Goal: Information Seeking & Learning: Learn about a topic

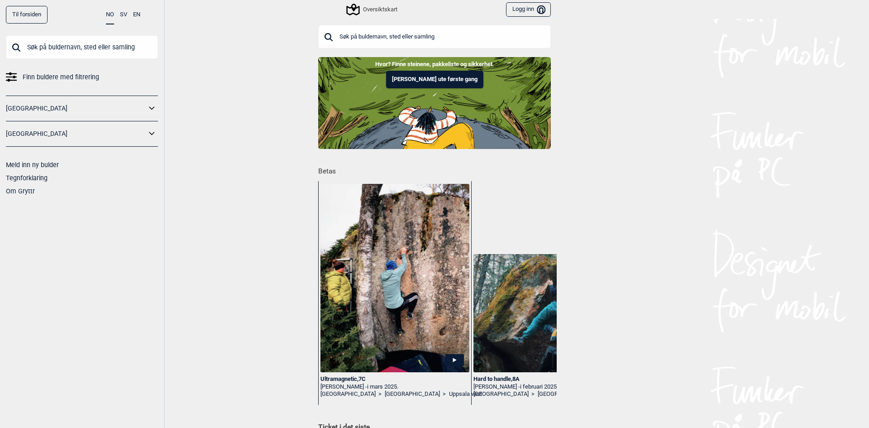
click at [148, 105] on icon at bounding box center [152, 108] width 12 height 13
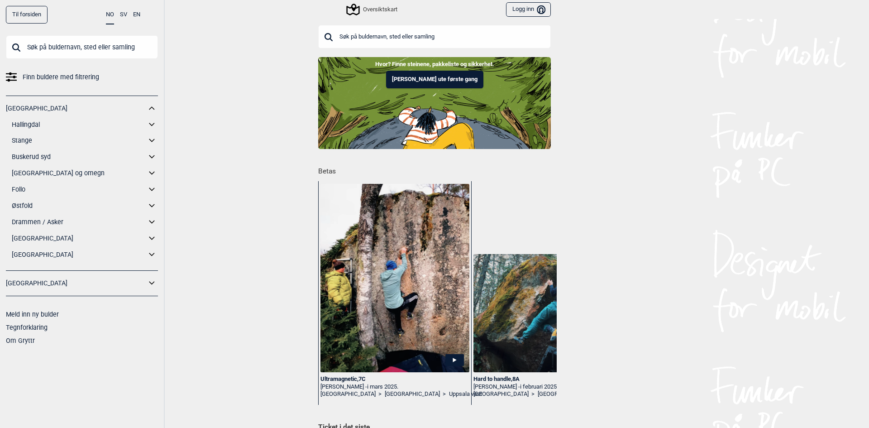
click at [149, 139] on icon at bounding box center [152, 140] width 12 height 13
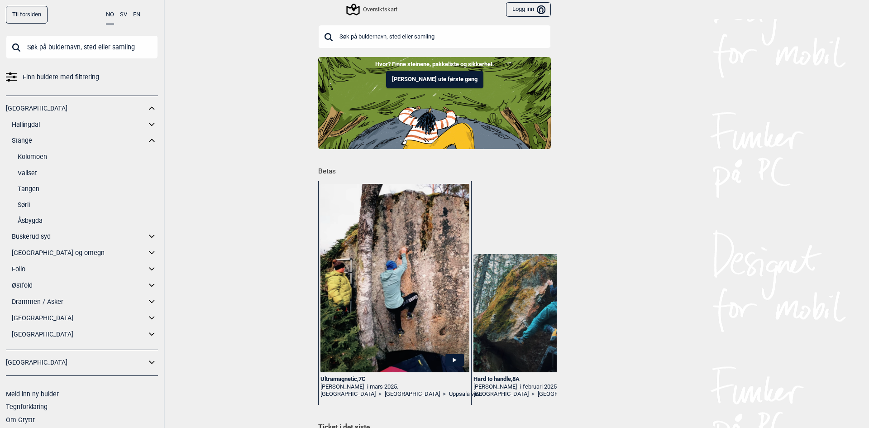
click at [36, 156] on link "Kolomoen" at bounding box center [88, 156] width 140 height 13
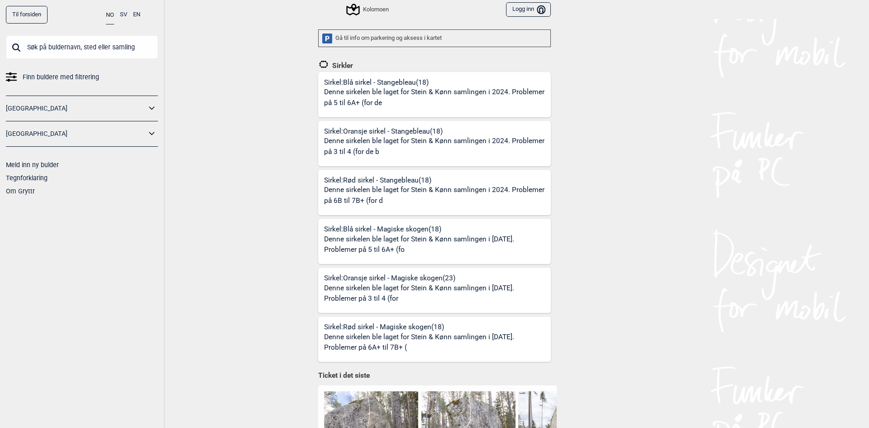
scroll to position [226, 0]
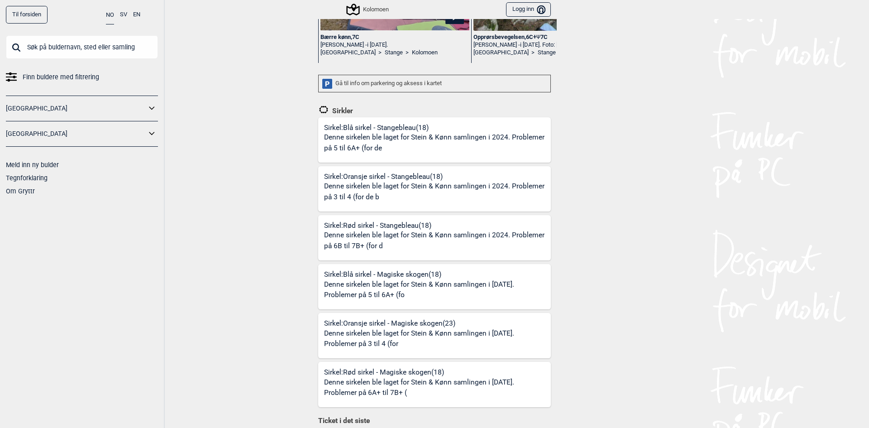
click at [356, 81] on div "Gå til info om parkering og aksess i kartet" at bounding box center [434, 84] width 233 height 18
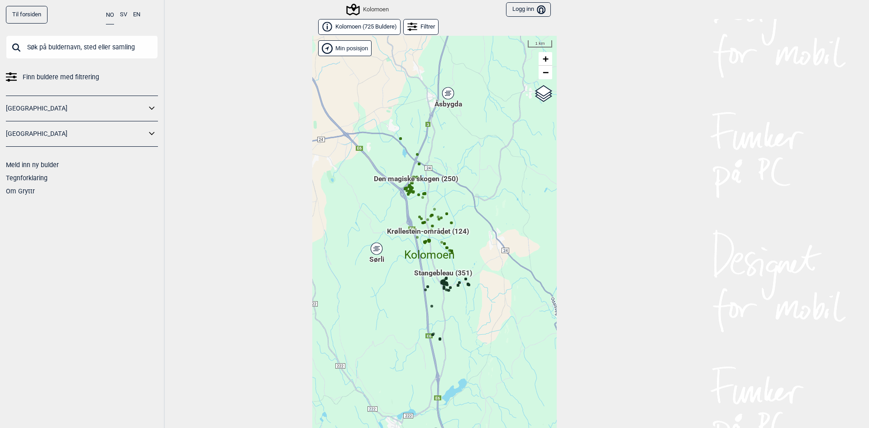
click at [405, 281] on div "Hallingdal Gol Ål Stange Kolomoen [GEOGRAPHIC_DATA] [GEOGRAPHIC_DATA][PERSON_NA…" at bounding box center [434, 239] width 244 height 406
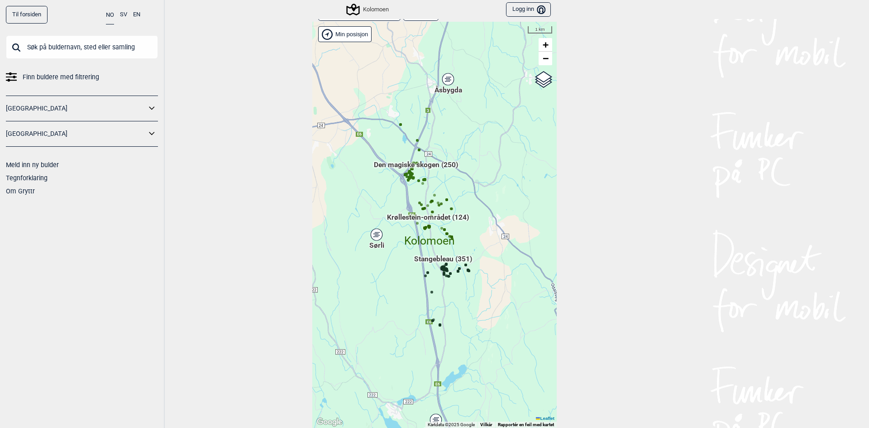
click at [405, 281] on div "Hallingdal Gol Ål Stange Kolomoen [GEOGRAPHIC_DATA] [GEOGRAPHIC_DATA][PERSON_NA…" at bounding box center [434, 225] width 244 height 406
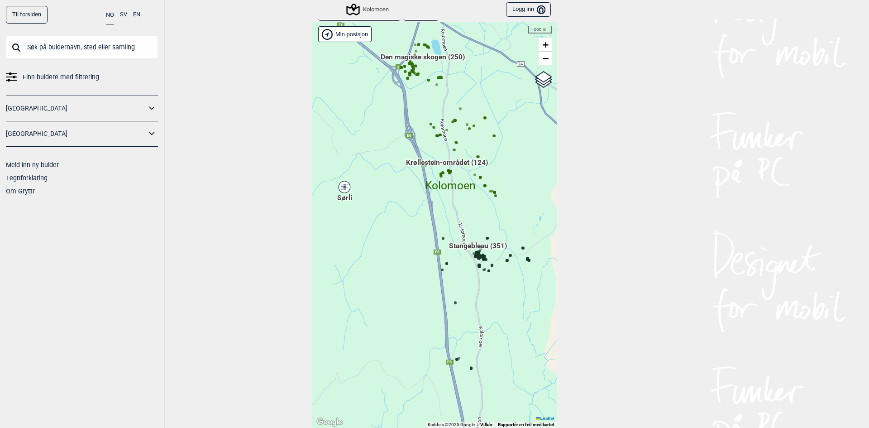
click at [412, 262] on div "Hallingdal Gol Ål Stange Kolomoen [GEOGRAPHIC_DATA] [GEOGRAPHIC_DATA][PERSON_NA…" at bounding box center [434, 225] width 244 height 406
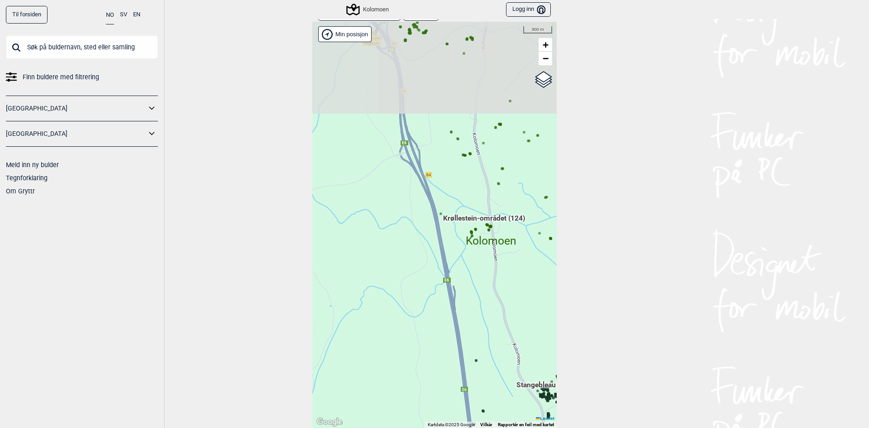
drag, startPoint x: 470, startPoint y: 148, endPoint x: 479, endPoint y: 273, distance: 125.2
click at [479, 274] on div "Hallingdal Gol Ål Stange Kolomoen [GEOGRAPHIC_DATA] [GEOGRAPHIC_DATA][PERSON_NA…" at bounding box center [434, 225] width 244 height 406
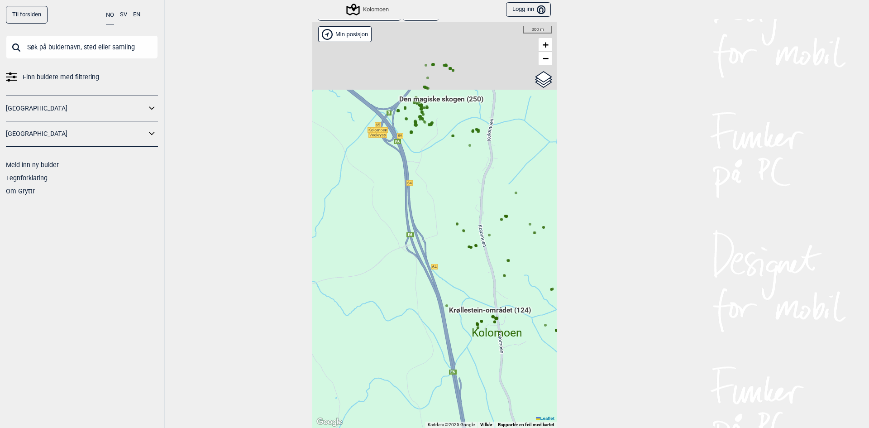
drag, startPoint x: 451, startPoint y: 125, endPoint x: 461, endPoint y: 204, distance: 79.8
click at [461, 206] on div "Hallingdal Gol Ål Stange Kolomoen [GEOGRAPHIC_DATA] [GEOGRAPHIC_DATA][PERSON_NA…" at bounding box center [434, 225] width 244 height 406
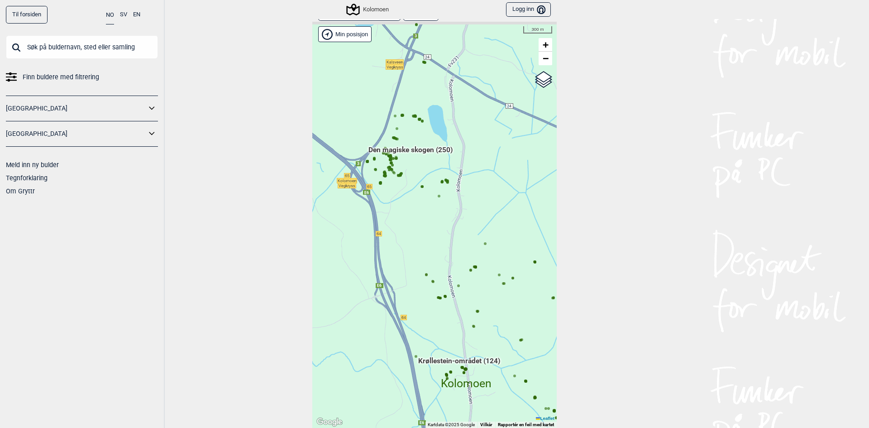
drag, startPoint x: 436, startPoint y: 69, endPoint x: 403, endPoint y: 111, distance: 54.1
click at [403, 111] on div "Hallingdal Gol Ål Stange Kolomoen [GEOGRAPHIC_DATA] [GEOGRAPHIC_DATA][PERSON_NA…" at bounding box center [434, 225] width 244 height 406
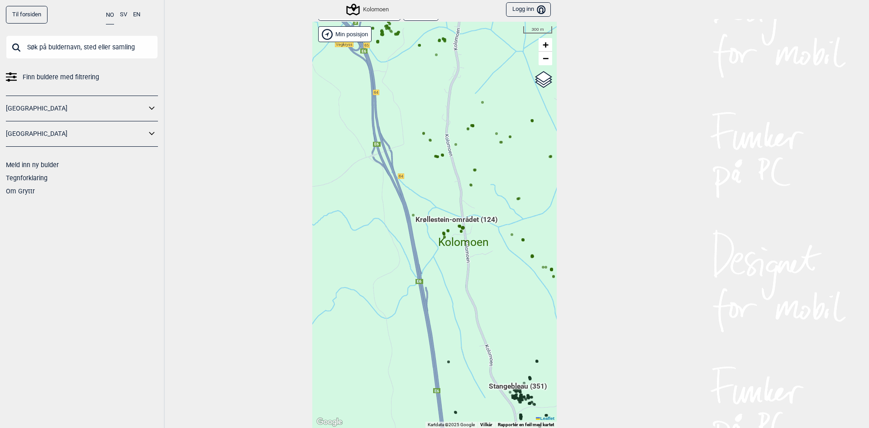
drag, startPoint x: 461, startPoint y: 175, endPoint x: 455, endPoint y: 29, distance: 145.8
click at [455, 29] on div "Hallingdal Gol Ål Stange Kolomoen [GEOGRAPHIC_DATA] [GEOGRAPHIC_DATA][PERSON_NA…" at bounding box center [434, 225] width 244 height 406
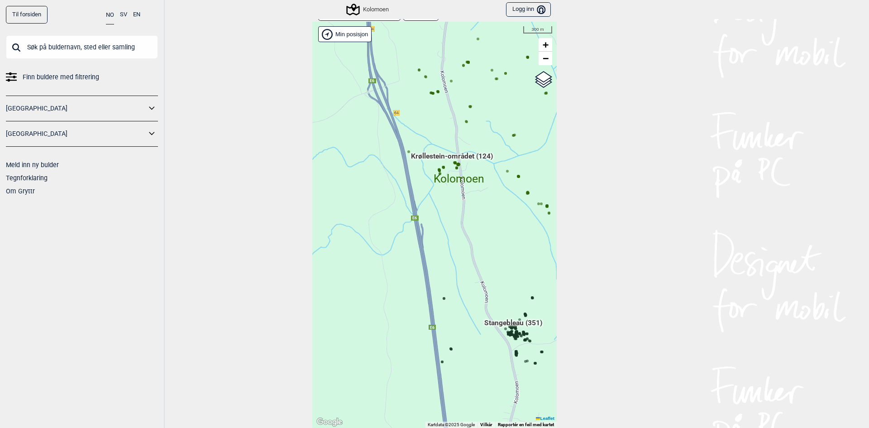
drag, startPoint x: 471, startPoint y: 167, endPoint x: 468, endPoint y: 139, distance: 27.7
click at [468, 139] on div "Hallingdal Gol Ål Stange Kolomoen [GEOGRAPHIC_DATA] [GEOGRAPHIC_DATA][PERSON_NA…" at bounding box center [434, 225] width 244 height 406
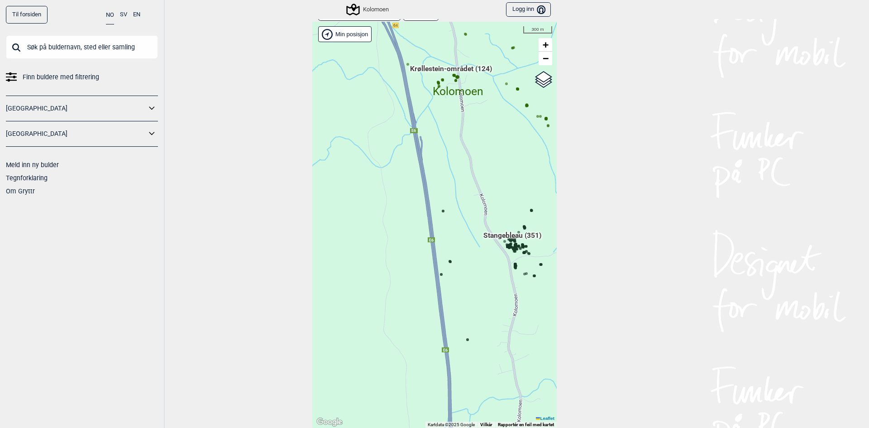
drag, startPoint x: 465, startPoint y: 234, endPoint x: 456, endPoint y: 106, distance: 128.9
click at [456, 106] on div "Hallingdal Gol Ål Stange Kolomoen [GEOGRAPHIC_DATA] [GEOGRAPHIC_DATA][PERSON_NA…" at bounding box center [434, 225] width 244 height 406
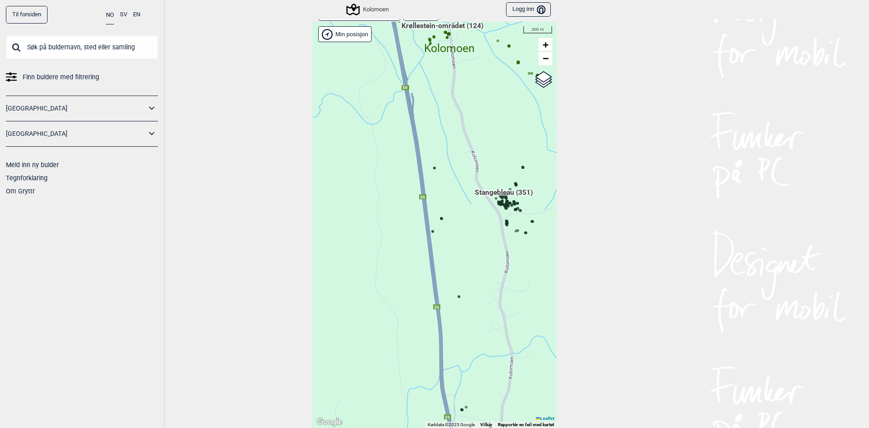
click at [481, 207] on div "Hallingdal Gol Ål Stange Kolomoen [GEOGRAPHIC_DATA] [GEOGRAPHIC_DATA][PERSON_NA…" at bounding box center [434, 225] width 244 height 406
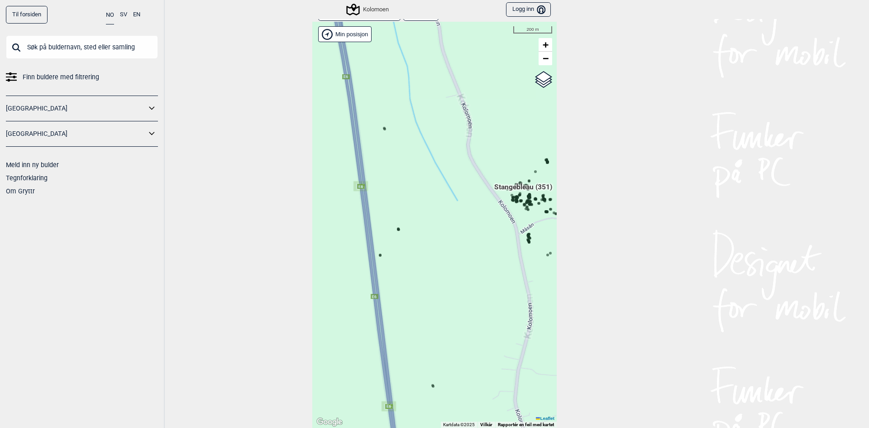
click at [491, 217] on div "Hallingdal Gol Ål Stange Kolomoen [GEOGRAPHIC_DATA] [GEOGRAPHIC_DATA][PERSON_NA…" at bounding box center [434, 225] width 244 height 406
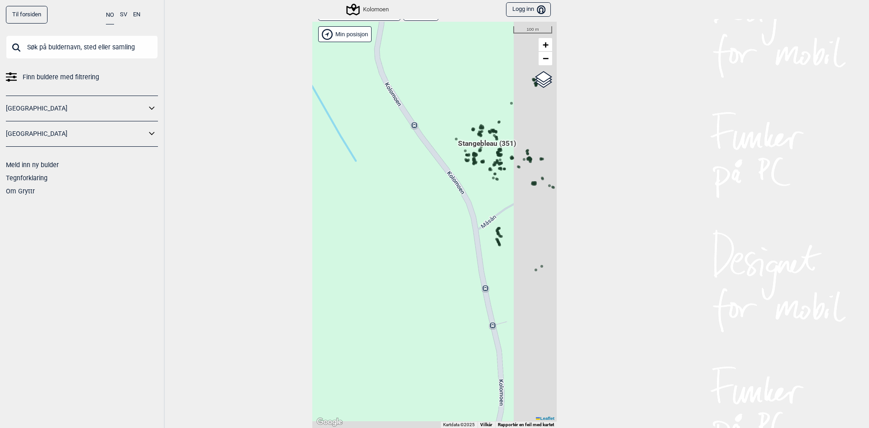
drag, startPoint x: 520, startPoint y: 222, endPoint x: 453, endPoint y: 199, distance: 70.4
click at [453, 199] on div "Hallingdal Gol Ål Stange Kolomoen [GEOGRAPHIC_DATA] [GEOGRAPHIC_DATA][PERSON_NA…" at bounding box center [434, 225] width 244 height 406
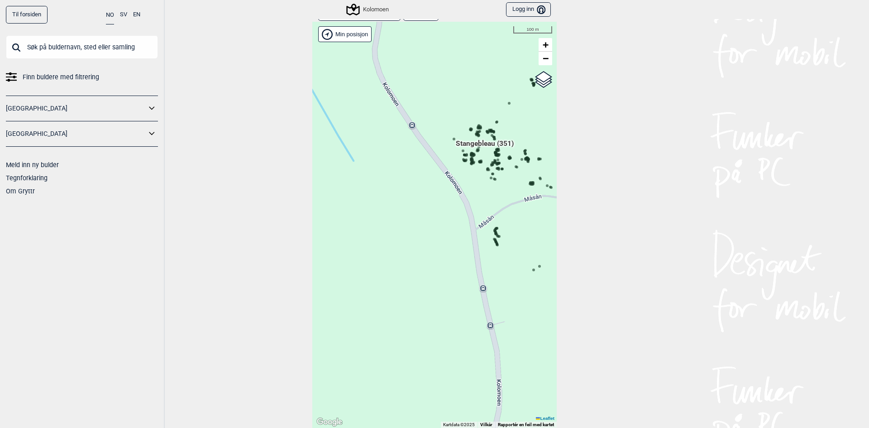
click at [470, 154] on icon at bounding box center [472, 156] width 5 height 5
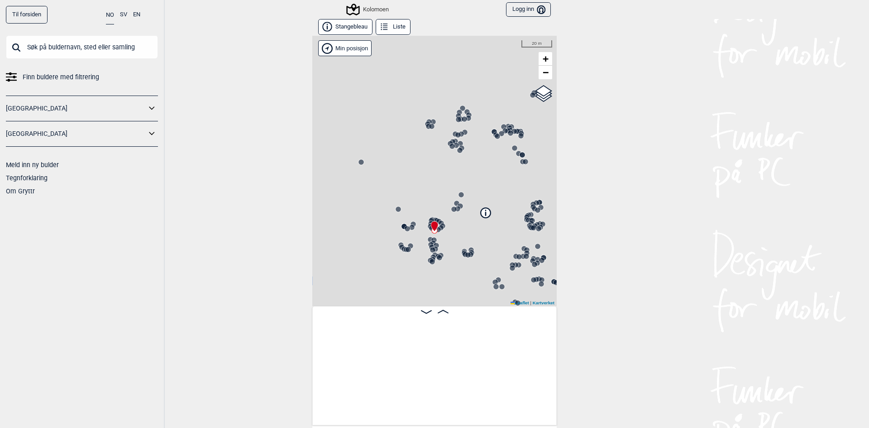
scroll to position [0, 3442]
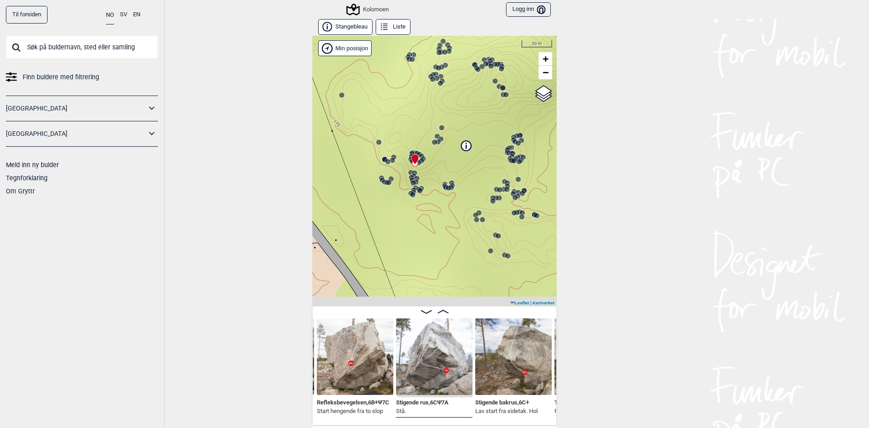
drag, startPoint x: 417, startPoint y: 240, endPoint x: 398, endPoint y: 180, distance: 63.4
click at [398, 180] on div "Kolomoen" at bounding box center [434, 171] width 244 height 270
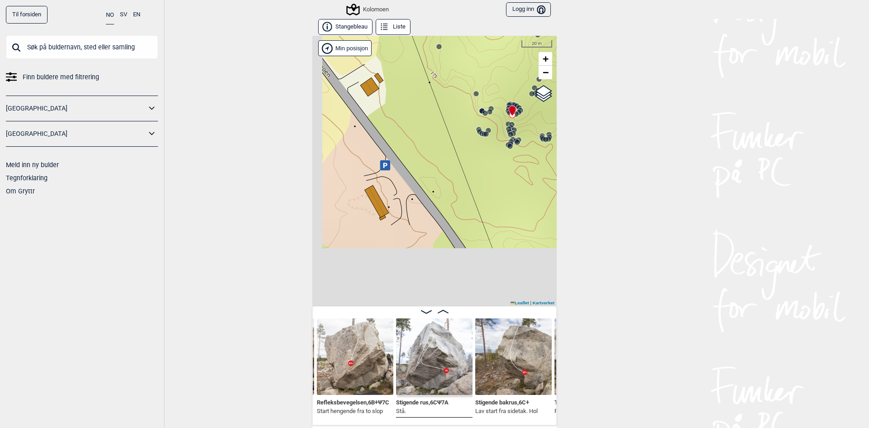
drag, startPoint x: 394, startPoint y: 175, endPoint x: 491, endPoint y: 126, distance: 108.7
click at [491, 126] on div "Kolomoen" at bounding box center [434, 171] width 244 height 270
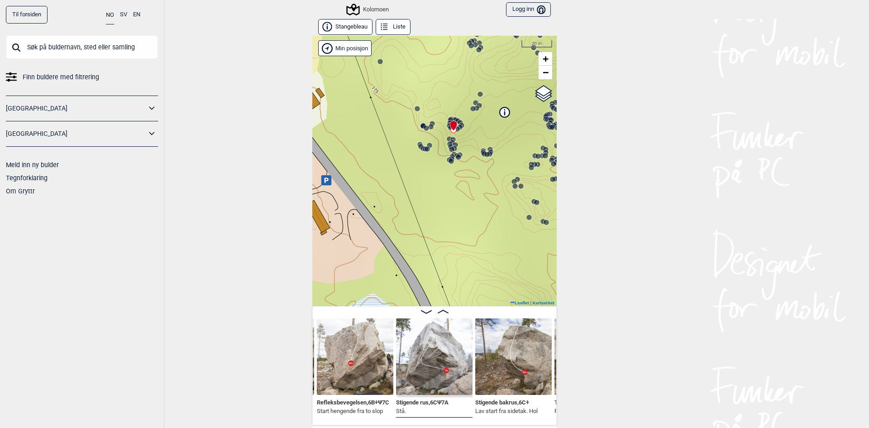
drag, startPoint x: 456, startPoint y: 158, endPoint x: 432, endPoint y: 154, distance: 24.8
click at [413, 167] on div "Kolomoen" at bounding box center [434, 171] width 244 height 270
click at [426, 346] on img at bounding box center [434, 356] width 76 height 76
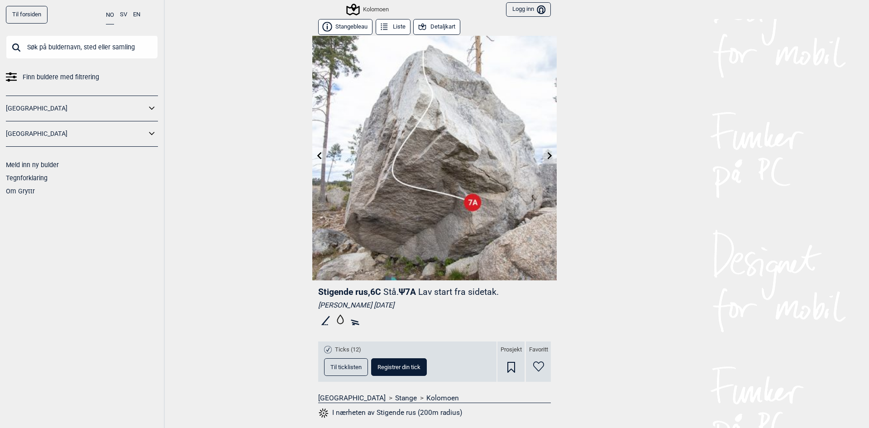
drag, startPoint x: 382, startPoint y: 291, endPoint x: 417, endPoint y: 285, distance: 35.0
click at [420, 288] on header "Stigende rus , 6C Stå. Ψ 7A Lav start fra sidetak." at bounding box center [434, 291] width 233 height 11
click at [440, 307] on div "[PERSON_NAME] [DATE]" at bounding box center [434, 304] width 233 height 9
click at [543, 153] on link at bounding box center [550, 155] width 14 height 15
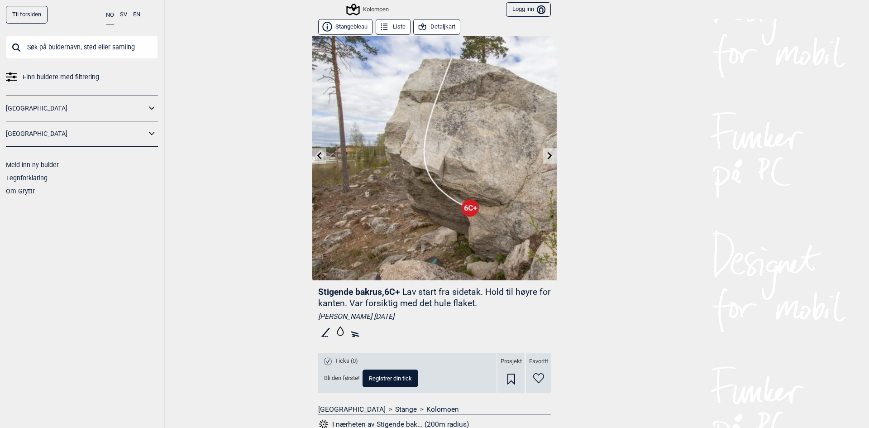
click at [316, 155] on icon at bounding box center [319, 155] width 7 height 7
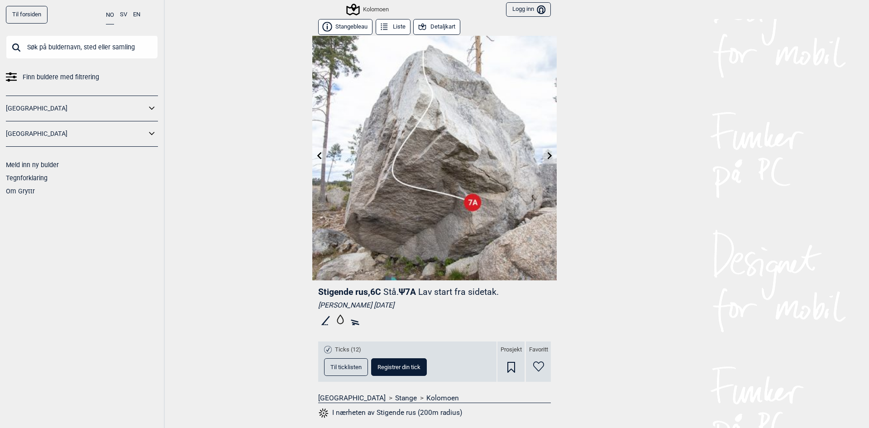
click at [546, 156] on icon at bounding box center [549, 155] width 7 height 7
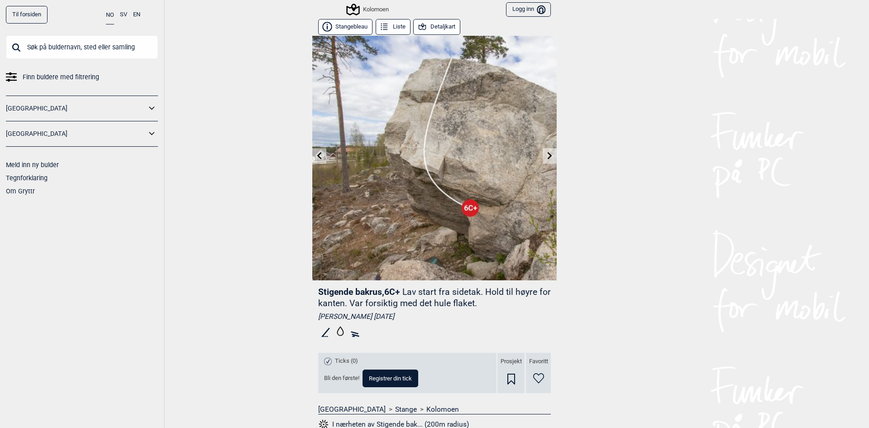
click at [546, 156] on icon at bounding box center [549, 155] width 7 height 7
